Goal: Find specific page/section: Find specific page/section

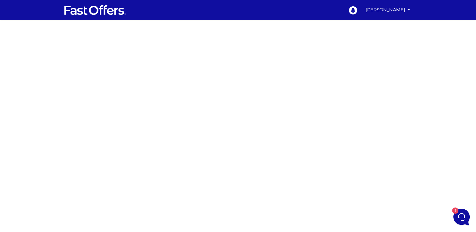
click at [330, 114] on div at bounding box center [238, 185] width 476 height 315
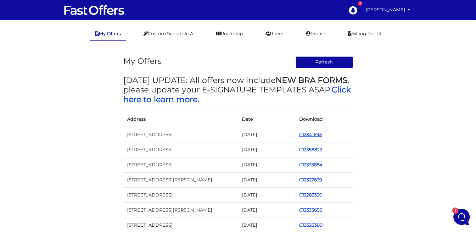
click at [312, 133] on link "C12341695" at bounding box center [310, 135] width 23 height 6
